Goal: Task Accomplishment & Management: Complete application form

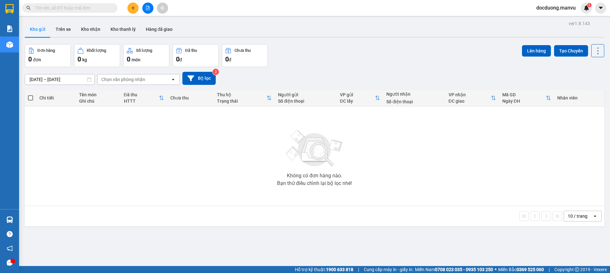
click at [131, 8] on icon "plus" at bounding box center [133, 8] width 4 height 4
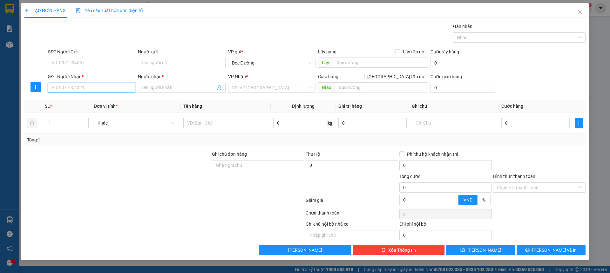
click at [78, 86] on input "SĐT Người Nhận *" at bounding box center [91, 88] width 87 height 10
type input "0349177490"
click at [152, 88] on input "Người nhận *" at bounding box center [178, 87] width 73 height 7
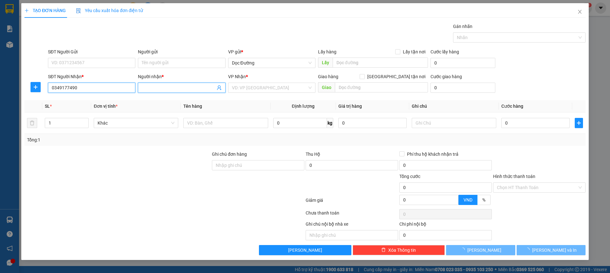
click at [110, 87] on input "0349177490" at bounding box center [91, 88] width 87 height 10
click at [154, 86] on input "Người nhận *" at bounding box center [178, 87] width 73 height 7
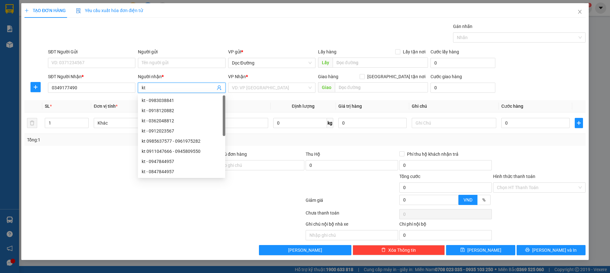
type input "kt"
click at [251, 97] on div "Transit Pickup Surcharge Ids Transit Deliver Surcharge Ids Transit Deliver Surc…" at bounding box center [304, 139] width 561 height 232
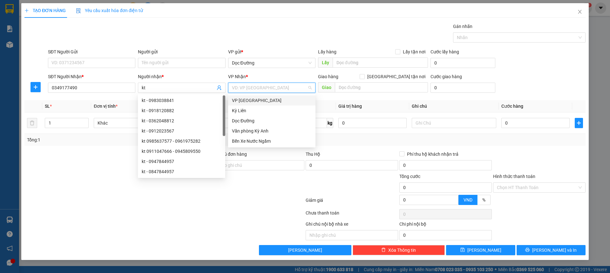
click at [256, 83] on input "search" at bounding box center [269, 88] width 75 height 10
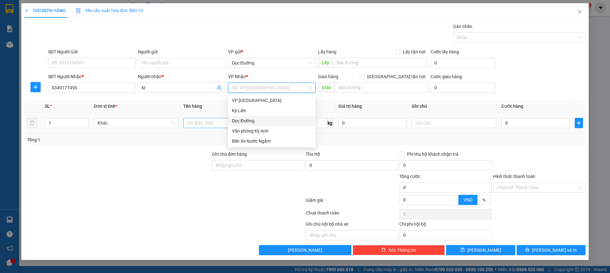
click at [241, 121] on div "Dọc Đường" at bounding box center [272, 120] width 80 height 7
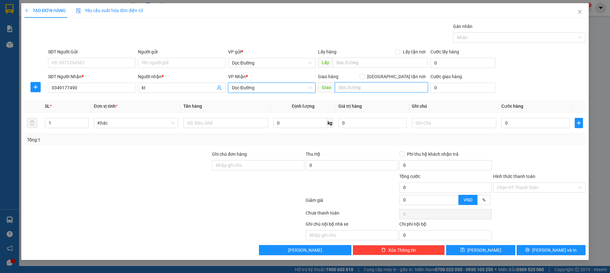
click at [345, 85] on input "text" at bounding box center [381, 87] width 93 height 10
type input "k thọ"
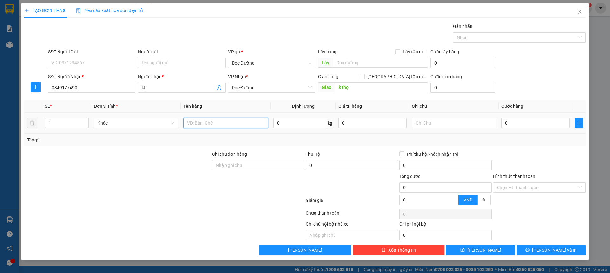
click at [211, 121] on input "text" at bounding box center [225, 123] width 84 height 10
type input "1 bao +1 bọc"
click at [527, 121] on input "0" at bounding box center [535, 123] width 68 height 10
type input "001"
type input "1"
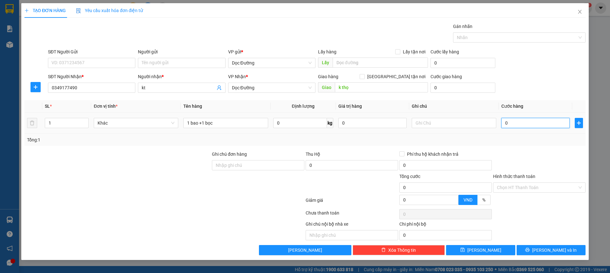
type input "1"
type input "0.010"
type input "10"
type input "00.100"
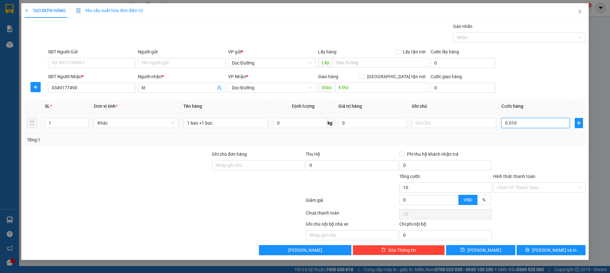
type input "100"
type input "0.001.000"
type input "1.000"
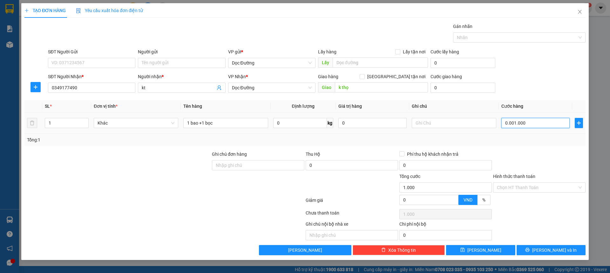
type input "000.010.000"
type input "10.000"
type input "00.000.100.000"
type input "100.000"
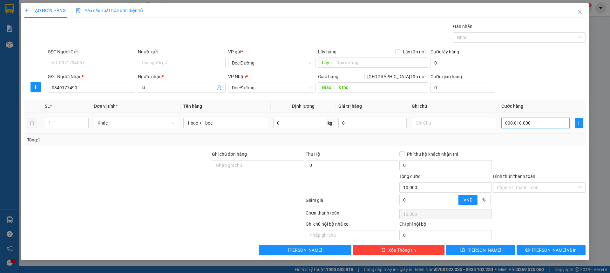
type input "100.000"
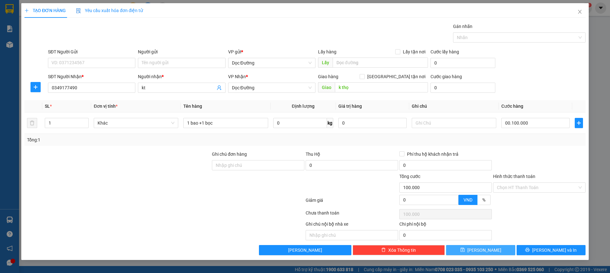
type input "100.000"
click at [468, 249] on button "[PERSON_NAME]" at bounding box center [480, 250] width 69 height 10
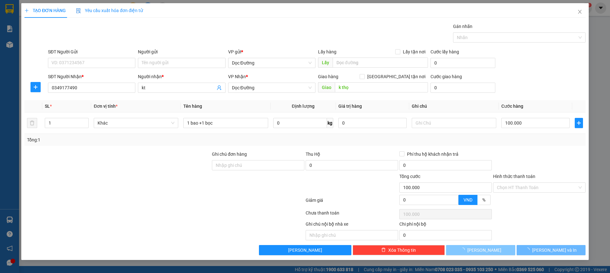
type input "0"
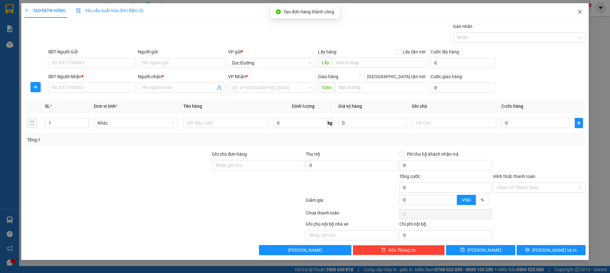
click at [579, 10] on icon "close" at bounding box center [579, 11] width 5 height 5
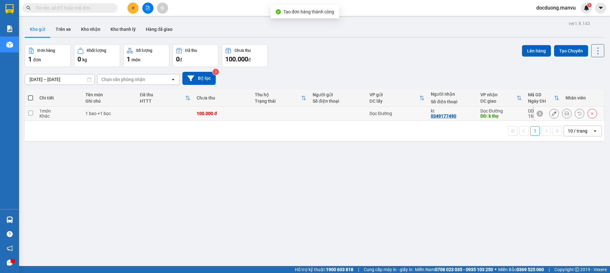
click at [269, 109] on td at bounding box center [280, 113] width 58 height 14
checkbox input "true"
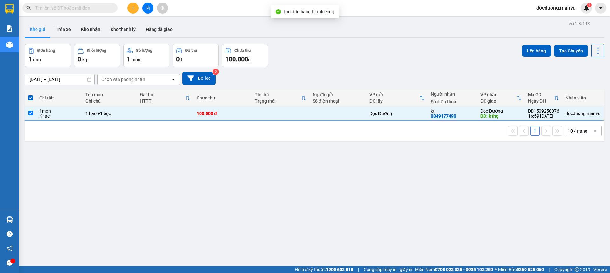
click at [509, 56] on div "Đơn hàng 1 đơn Khối lượng 0 kg Số lượng 1 món Đã thu 0 đ Chưa thu 100.000 đ Lên…" at bounding box center [314, 55] width 579 height 23
click at [515, 54] on div "Đơn hàng 1 đơn Khối lượng 0 kg Số lượng 1 món Đã thu 0 đ Chưa thu 100.000 đ Lên…" at bounding box center [314, 55] width 579 height 23
click at [525, 51] on button "Lên hàng" at bounding box center [536, 50] width 29 height 11
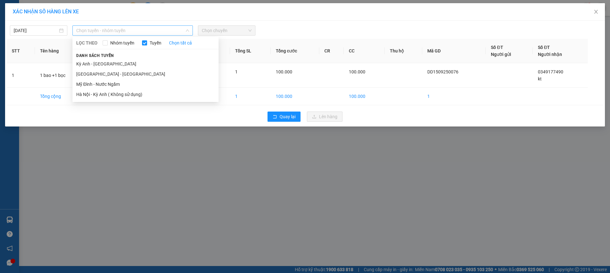
click at [92, 30] on span "Chọn tuyến - nhóm tuyến" at bounding box center [132, 31] width 113 height 10
click at [82, 74] on li "[GEOGRAPHIC_DATA] - [GEOGRAPHIC_DATA]" at bounding box center [145, 74] width 146 height 10
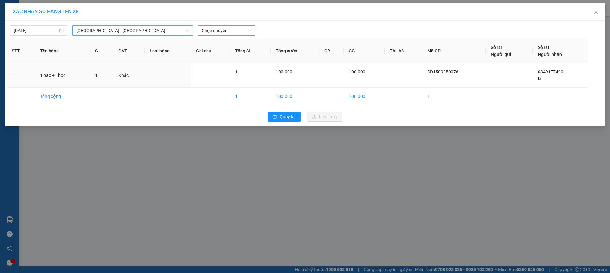
click at [238, 27] on span "Chọn chuyến" at bounding box center [227, 31] width 50 height 10
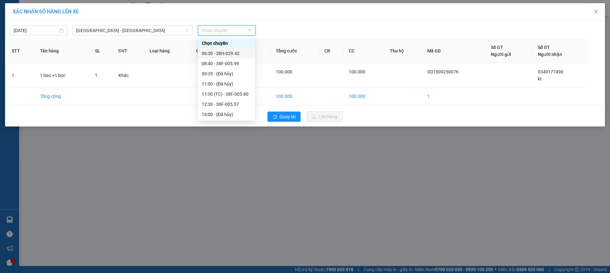
click at [220, 54] on div "06:30 - 38H-029.42" at bounding box center [227, 53] width 50 height 7
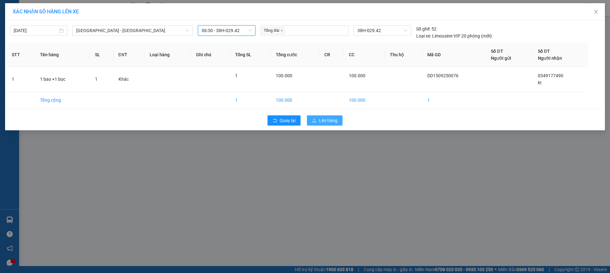
click at [320, 119] on span "Lên hàng" at bounding box center [328, 120] width 18 height 7
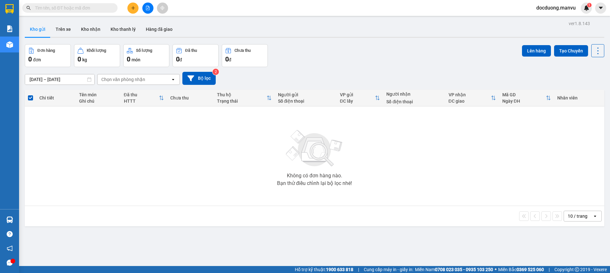
click at [133, 11] on button at bounding box center [132, 8] width 11 height 11
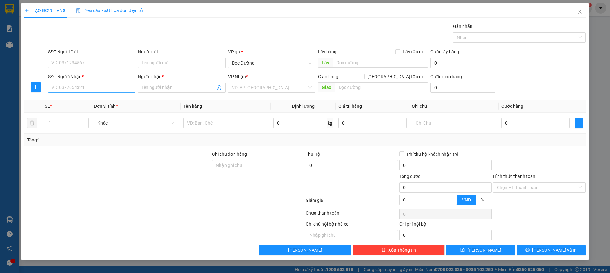
drag, startPoint x: 58, startPoint y: 94, endPoint x: 72, endPoint y: 88, distance: 15.5
click at [58, 94] on div "SĐT Người Nhận * VD: 0377654321" at bounding box center [91, 84] width 87 height 22
click at [72, 88] on input "SĐT Người Nhận *" at bounding box center [91, 88] width 87 height 10
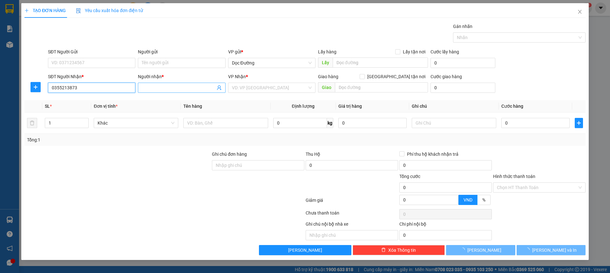
type input "0355213873"
click at [144, 87] on input "Người nhận *" at bounding box center [178, 87] width 73 height 7
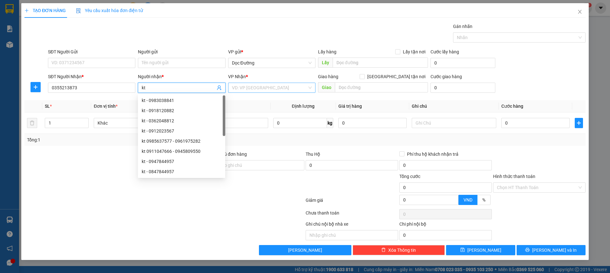
type input "kt"
drag, startPoint x: 253, startPoint y: 84, endPoint x: 253, endPoint y: 112, distance: 28.3
click at [254, 85] on input "search" at bounding box center [269, 88] width 75 height 10
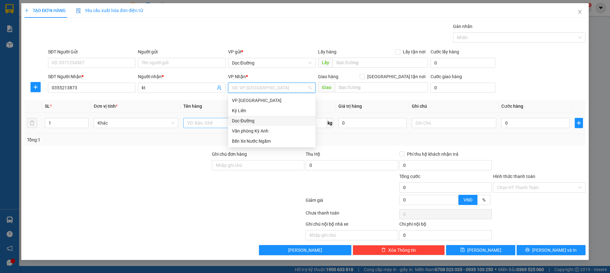
click at [245, 120] on div "Dọc Đường" at bounding box center [272, 120] width 80 height 7
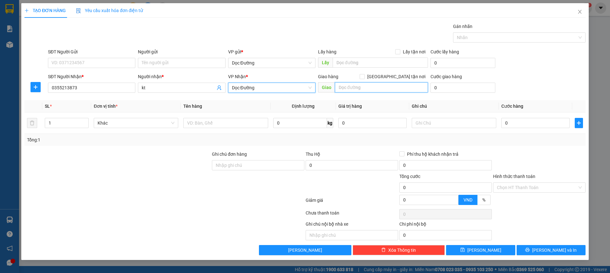
click at [351, 86] on input "text" at bounding box center [381, 87] width 93 height 10
type input "cx"
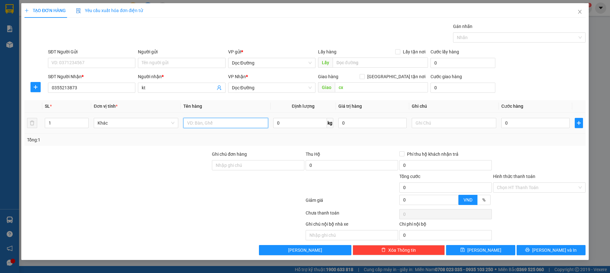
click at [220, 120] on input "text" at bounding box center [225, 123] width 84 height 10
type input "1 bao"
drag, startPoint x: 500, startPoint y: 124, endPoint x: 509, endPoint y: 121, distance: 9.3
click at [505, 123] on td "0" at bounding box center [535, 122] width 73 height 21
click at [509, 121] on input "0" at bounding box center [535, 123] width 68 height 10
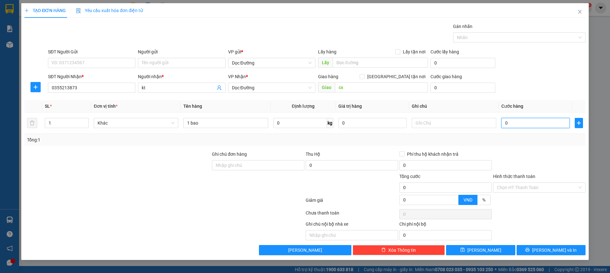
type input "005"
type input "5"
type input "0.050"
type input "50"
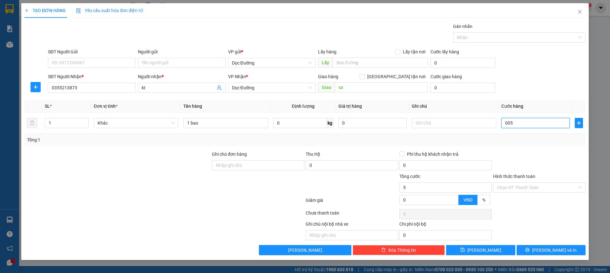
type input "50"
type input "00.500"
type input "500"
type input "0.005.000"
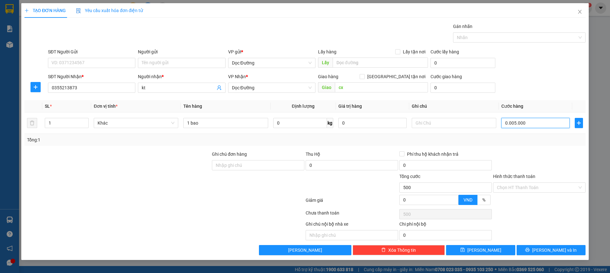
type input "5.000"
type input "000.050.000"
type input "50.000"
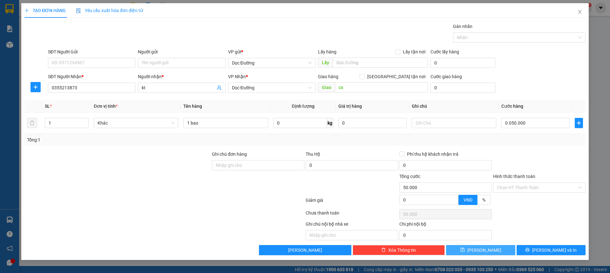
type input "50.000"
click at [500, 247] on button "[PERSON_NAME]" at bounding box center [480, 250] width 69 height 10
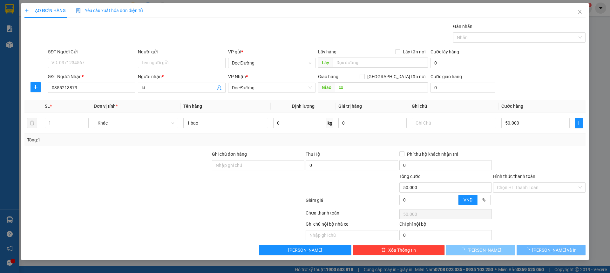
type input "0"
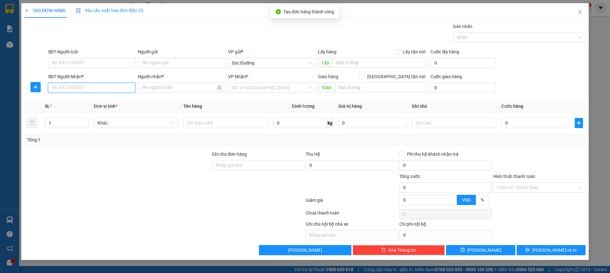
click at [108, 87] on input "SĐT Người Nhận *" at bounding box center [91, 88] width 87 height 10
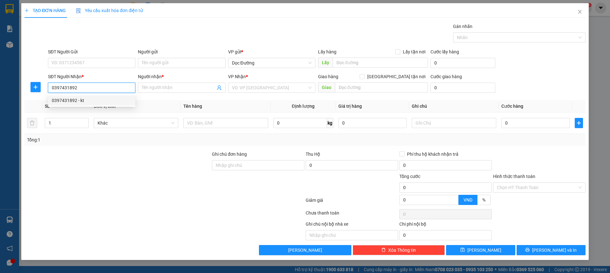
type input "0397431892"
click at [193, 91] on input "Người nhận *" at bounding box center [178, 87] width 73 height 7
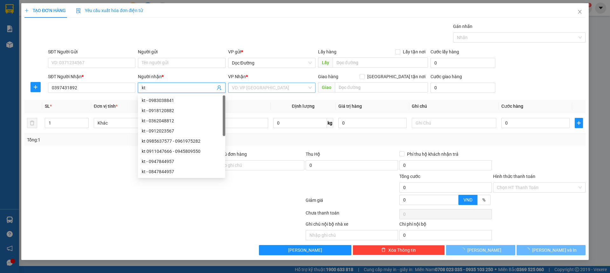
type input "kt"
click at [262, 88] on input "search" at bounding box center [269, 88] width 75 height 10
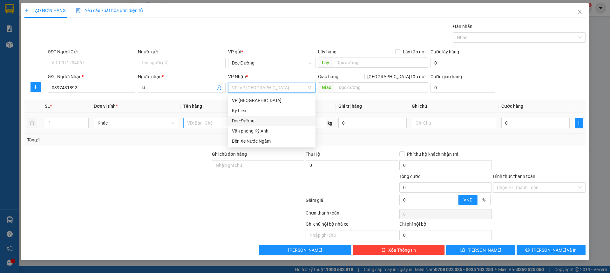
click at [245, 122] on div "Dọc Đường" at bounding box center [272, 120] width 80 height 7
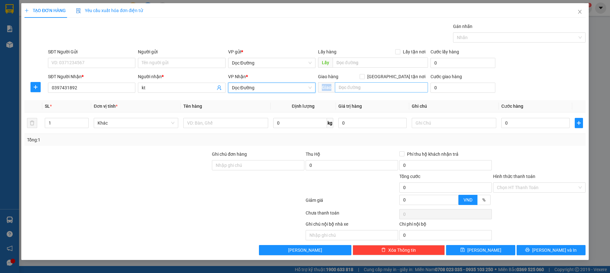
click at [362, 92] on div "Giao" at bounding box center [373, 88] width 110 height 10
click at [362, 92] on input "text" at bounding box center [381, 87] width 93 height 10
click at [363, 87] on input "text" at bounding box center [381, 87] width 93 height 10
type input "ka"
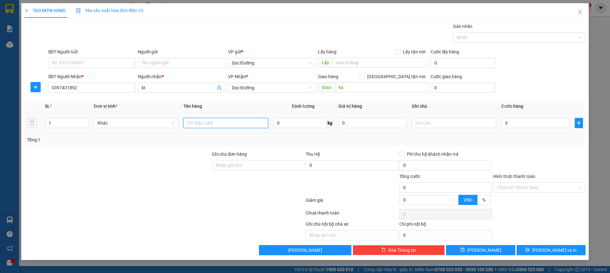
click at [229, 126] on input "text" at bounding box center [225, 123] width 84 height 10
type input "1 bao"
click at [520, 125] on input "0" at bounding box center [535, 123] width 68 height 10
type input "005"
type input "5"
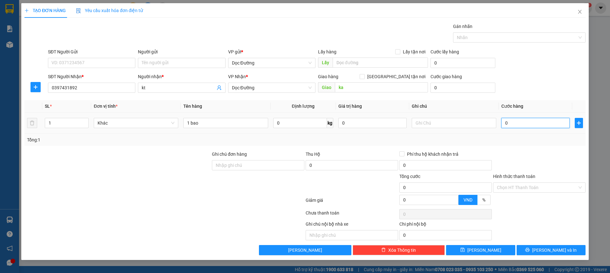
type input "5"
type input "0.050"
type input "50"
type input "00.500"
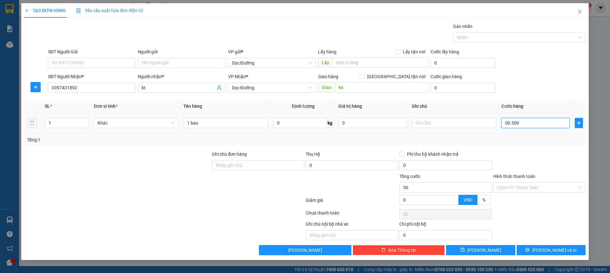
type input "500"
type input "0.005.000"
type input "5.000"
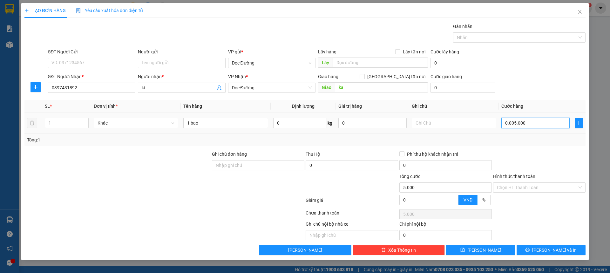
type input "000.050.000"
type input "50.000"
click at [506, 188] on input "Hình thức thanh toán" at bounding box center [537, 188] width 80 height 10
type input "50.000"
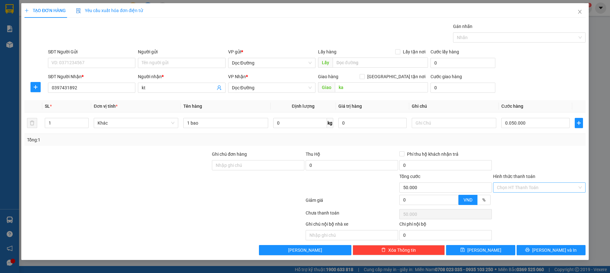
type input "50.000"
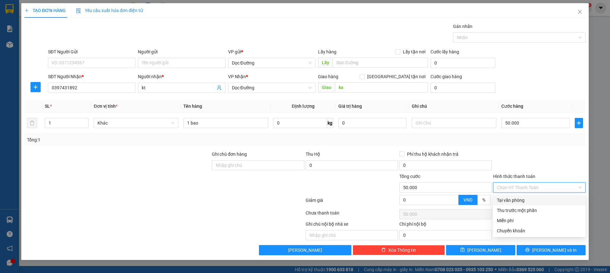
click at [507, 197] on div "Tại văn phòng" at bounding box center [539, 200] width 85 height 7
type input "0"
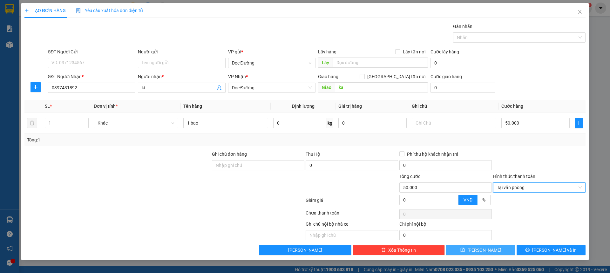
click at [465, 251] on icon "save" at bounding box center [462, 249] width 4 height 4
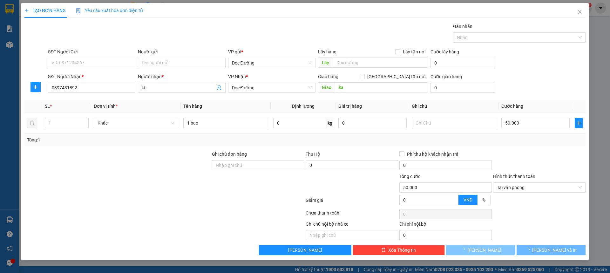
type input "0"
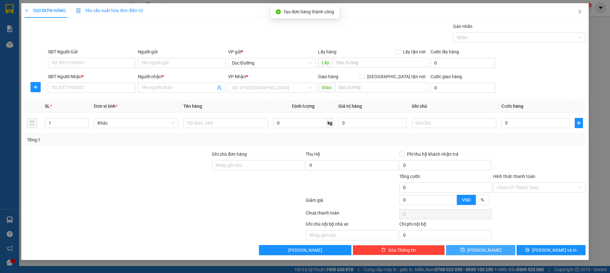
click at [94, 81] on div "SĐT Người Nhận *" at bounding box center [91, 78] width 87 height 10
click at [84, 87] on input "SĐT Người Nhận *" at bounding box center [91, 88] width 87 height 10
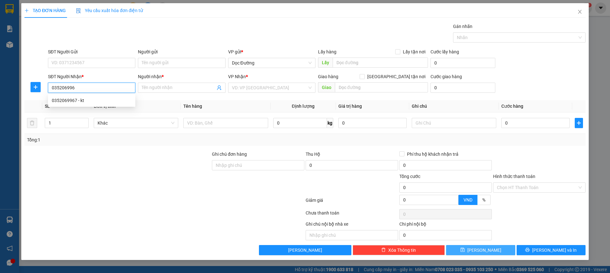
type input "0352069967"
click at [85, 99] on div "0352069967 - kt" at bounding box center [92, 100] width 80 height 7
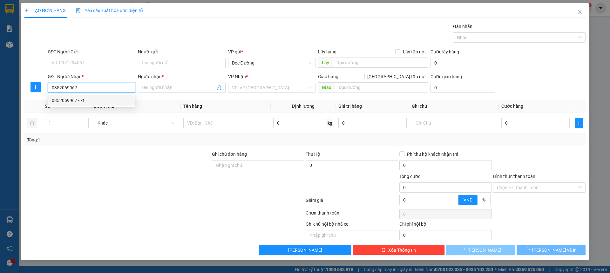
type input "kt"
type input "ka"
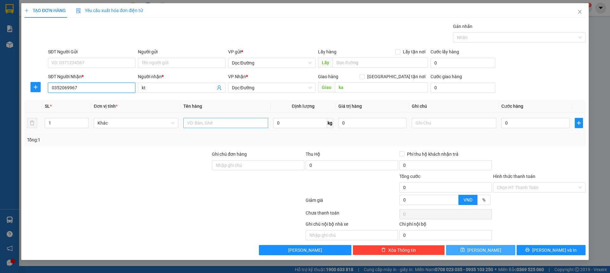
type input "0352069967"
click at [222, 123] on input "text" at bounding box center [225, 123] width 84 height 10
type input "1 xốp"
type input "001"
type input "1"
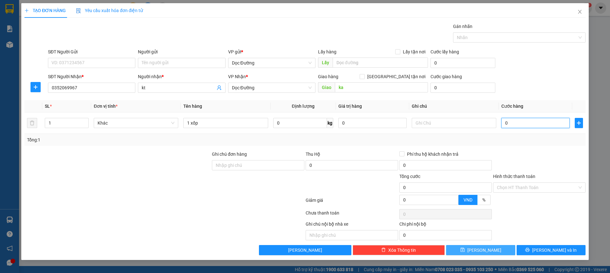
type input "1"
type input "0.010"
type input "10"
type input "00.100"
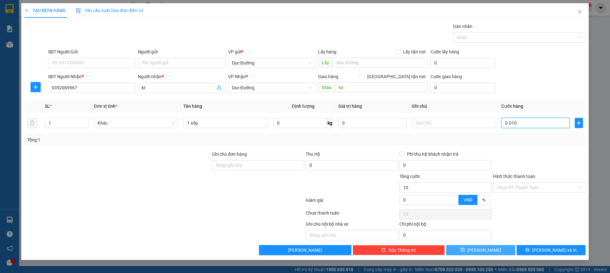
type input "100"
type input "000.100"
type input "100"
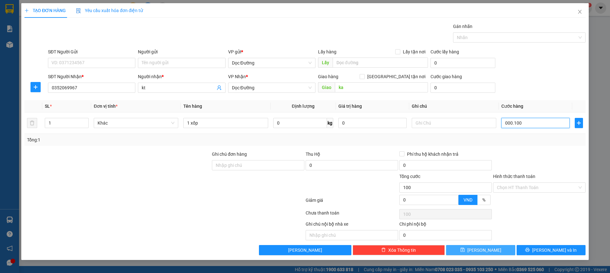
type input "0.001.000"
type input "1.000"
type input "000.110.000"
type input "110.000"
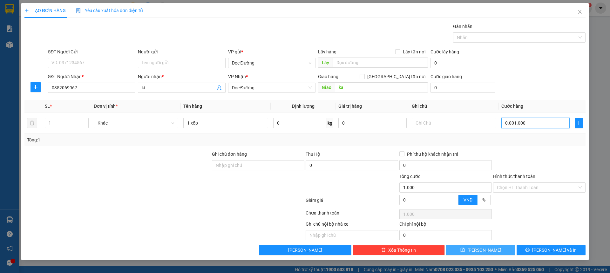
type input "110.000"
type input "00.011.100.000"
type input "11.100.000"
type input "100.000"
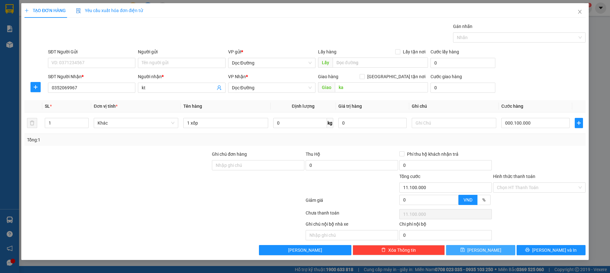
type input "100.000"
click at [518, 84] on div "SĐT Người Nhận * 0352069967 Người nhận * kt VP Nhận * Dọc Đường Giao hàng [GEOG…" at bounding box center [317, 84] width 540 height 22
click at [481, 246] on span "[PERSON_NAME]" at bounding box center [484, 249] width 34 height 7
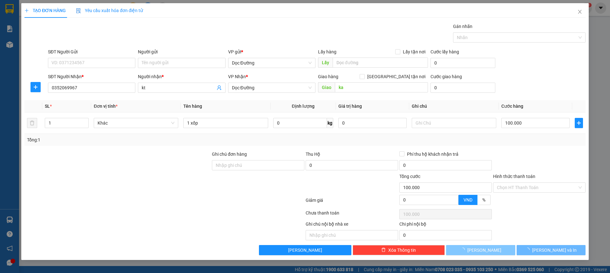
type input "0"
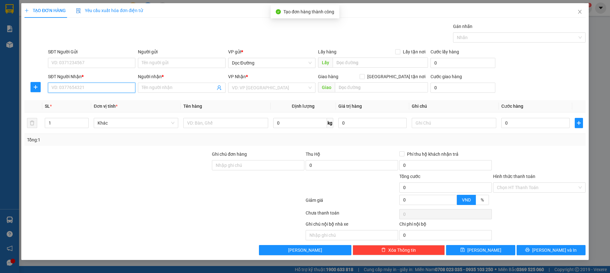
click at [102, 91] on input "SĐT Người Nhận *" at bounding box center [91, 88] width 87 height 10
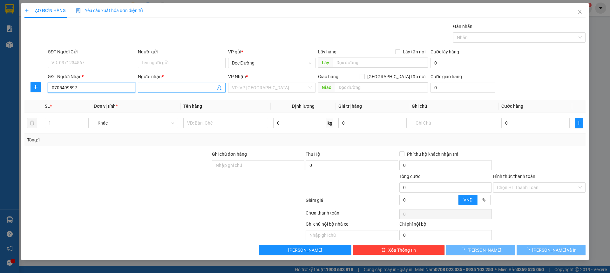
type input "0705499897"
click at [140, 89] on span at bounding box center [181, 88] width 87 height 10
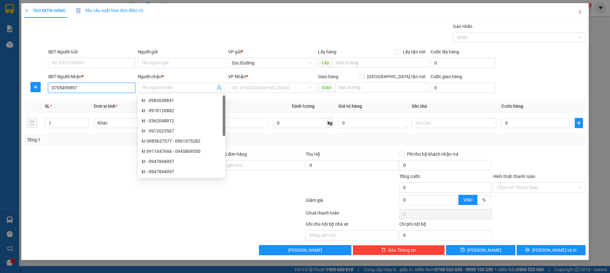
click at [113, 84] on input "0705499897" at bounding box center [91, 88] width 87 height 10
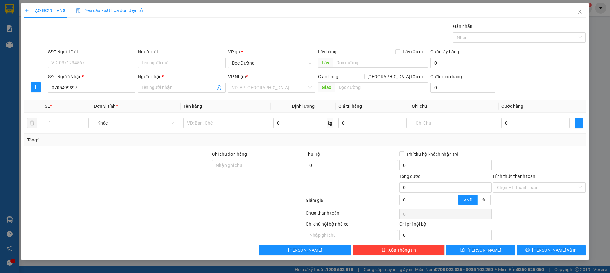
click at [88, 100] on div "Transit Pickup Surcharge Ids Transit Deliver Surcharge Ids Transit Deliver Surc…" at bounding box center [304, 139] width 561 height 232
click at [103, 89] on input "0705499897" at bounding box center [91, 88] width 87 height 10
click at [148, 85] on input "Người nhận *" at bounding box center [178, 87] width 73 height 7
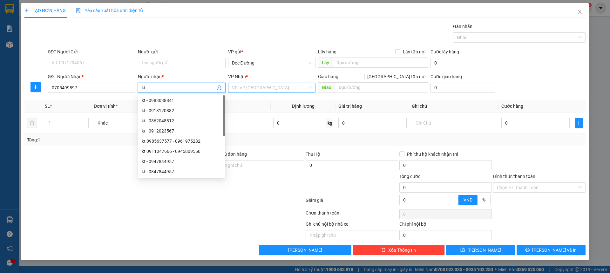
type input "kt"
drag, startPoint x: 272, startPoint y: 87, endPoint x: 268, endPoint y: 89, distance: 4.3
click at [270, 88] on input "search" at bounding box center [269, 88] width 75 height 10
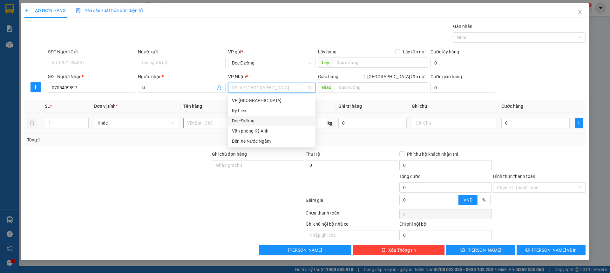
click at [240, 118] on div "Dọc Đường" at bounding box center [272, 120] width 80 height 7
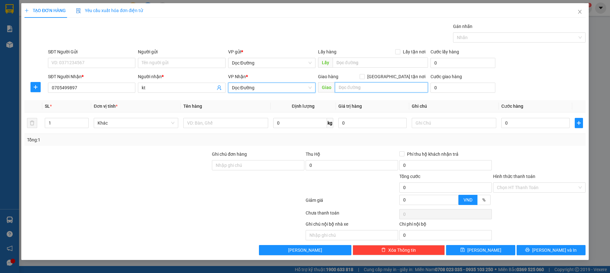
click at [350, 91] on input "text" at bounding box center [381, 87] width 93 height 10
type input "th"
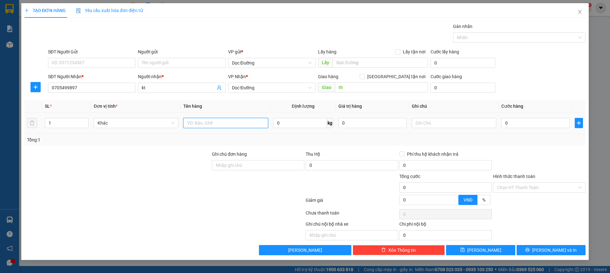
click at [208, 124] on input "text" at bounding box center [225, 123] width 84 height 10
type input "1 xốp"
click at [536, 123] on input "0" at bounding box center [535, 123] width 68 height 10
type input "001"
type input "1"
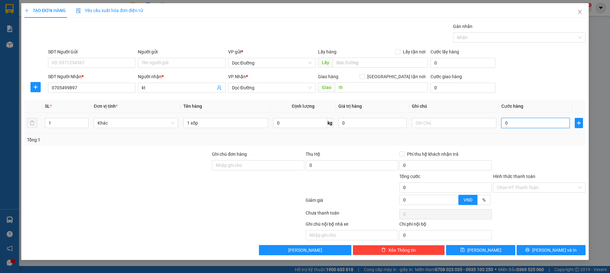
type input "1"
type input "0.010"
type input "10"
type input "00.100"
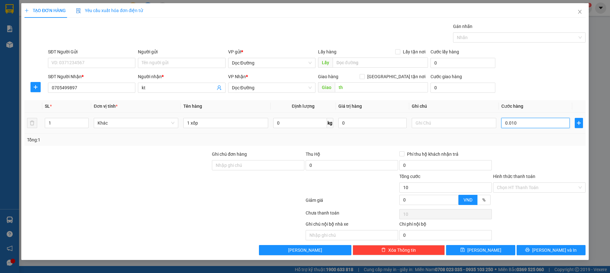
type input "100"
type input "0.001.000"
type input "1.000"
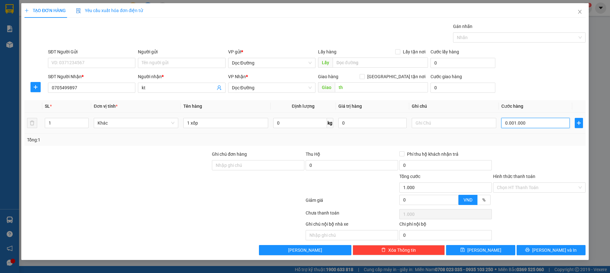
type input "000.010.000"
type input "10.000"
type input "00.000.100.000"
type input "100.000"
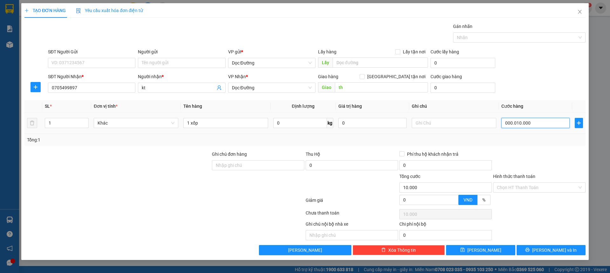
type input "100.000"
click at [493, 244] on div "Transit Pickup Surcharge Ids Transit Deliver Surcharge Ids Transit Deliver Surc…" at bounding box center [304, 139] width 561 height 232
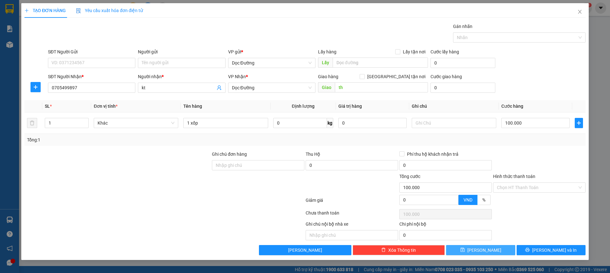
click at [488, 247] on button "[PERSON_NAME]" at bounding box center [480, 250] width 69 height 10
type input "0"
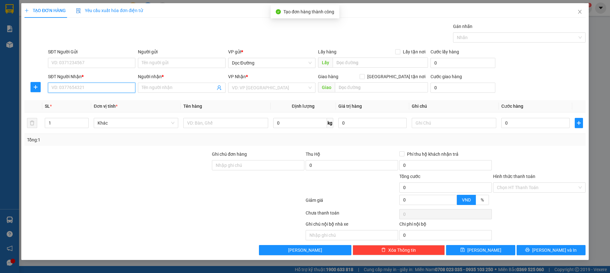
click at [95, 91] on input "SĐT Người Nhận *" at bounding box center [91, 88] width 87 height 10
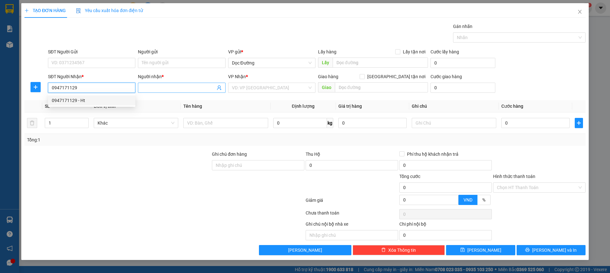
type input "0947171129"
click at [144, 86] on input "Người nhận *" at bounding box center [178, 87] width 73 height 7
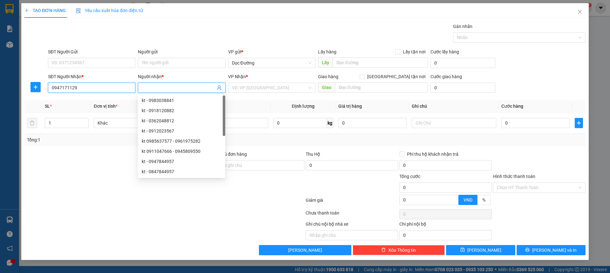
click at [114, 87] on input "0947171129" at bounding box center [91, 88] width 87 height 10
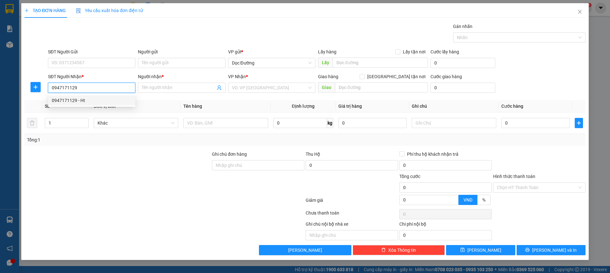
click at [95, 98] on div "0947171129 - Ht" at bounding box center [92, 100] width 80 height 7
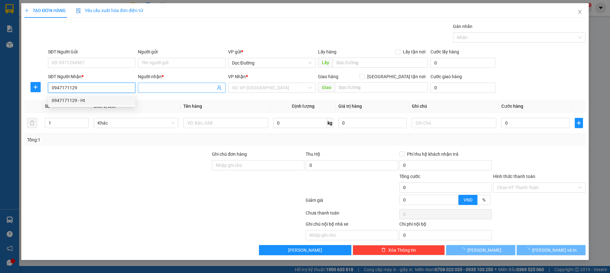
type input "Ht"
type input "cẩm vịnh"
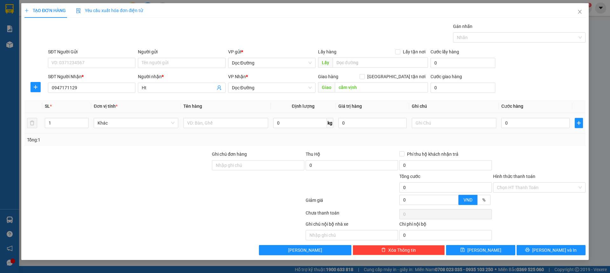
click at [231, 116] on td at bounding box center [226, 122] width 90 height 21
click at [230, 118] on input "text" at bounding box center [225, 123] width 84 height 10
type input "1 xốp"
click at [533, 124] on input "0" at bounding box center [535, 123] width 68 height 10
type input "005"
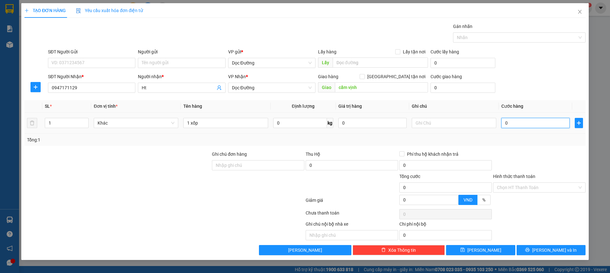
type input "5"
type input "0.050"
type input "50"
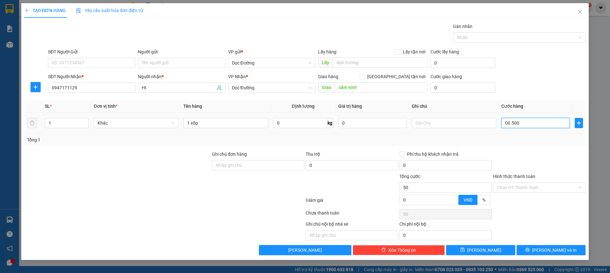
type input "000.500"
type input "500"
type input "0.005.000"
type input "5.000"
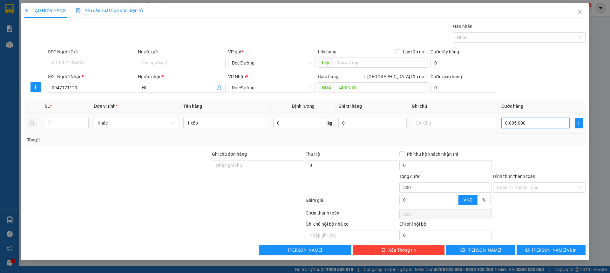
type input "5.000"
type input "000.550.000"
type input "550.000"
click at [553, 148] on div "Transit Pickup Surcharge Ids Transit Deliver Surcharge Ids Transit Deliver Surc…" at bounding box center [304, 139] width 561 height 232
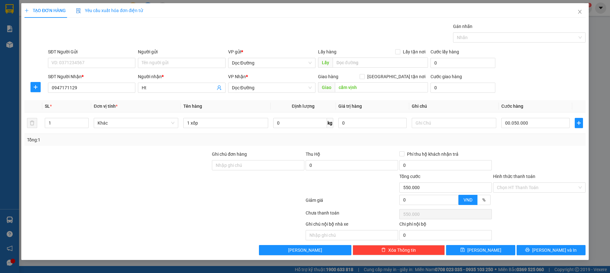
type input "50.000"
click at [460, 244] on div "Transit Pickup Surcharge Ids Transit Deliver Surcharge Ids Transit Deliver Surc…" at bounding box center [304, 139] width 561 height 232
click at [463, 247] on button "[PERSON_NAME]" at bounding box center [480, 250] width 69 height 10
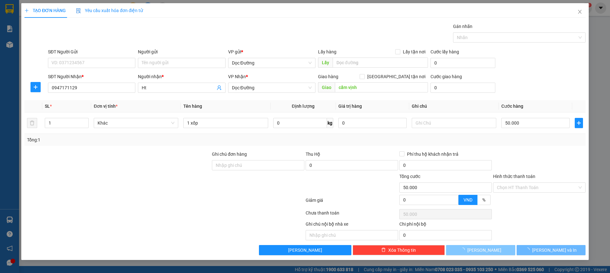
click at [471, 249] on button "[PERSON_NAME]" at bounding box center [480, 250] width 69 height 10
type input "0"
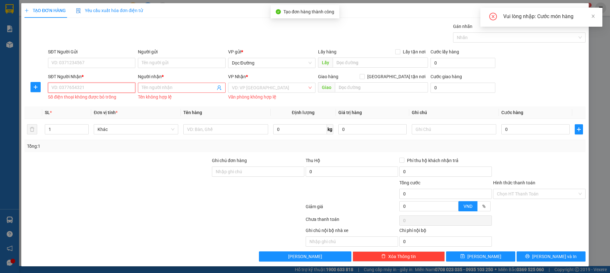
click at [88, 87] on input "SĐT Người Nhận *" at bounding box center [91, 88] width 87 height 10
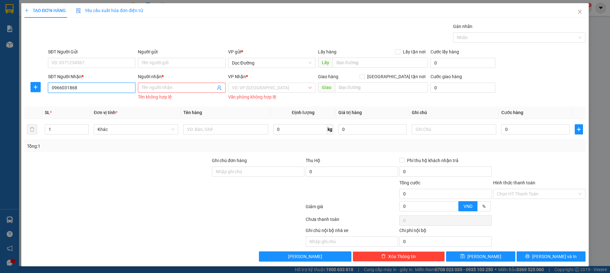
type input "0966031868"
click at [166, 82] on div "Người nhận *" at bounding box center [181, 78] width 87 height 10
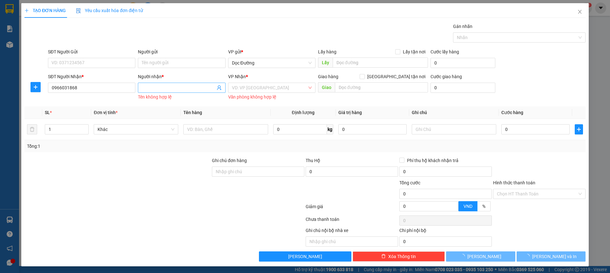
click at [139, 91] on span at bounding box center [181, 88] width 87 height 10
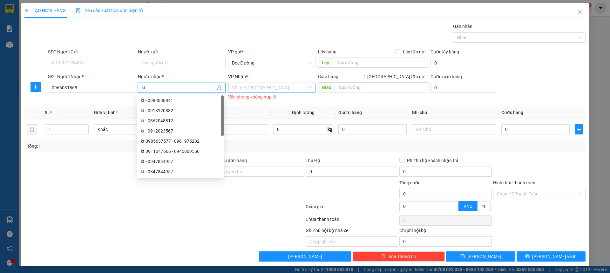
type input "kt"
click at [278, 90] on input "search" at bounding box center [269, 88] width 75 height 10
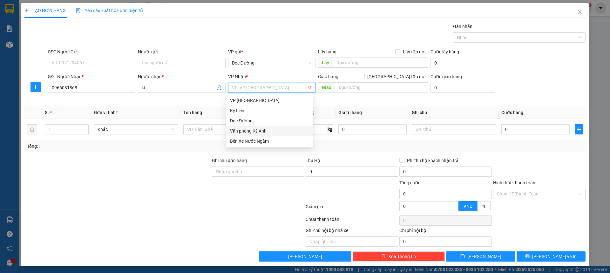
click at [249, 126] on div "Văn phòng Kỳ Anh" at bounding box center [269, 131] width 87 height 10
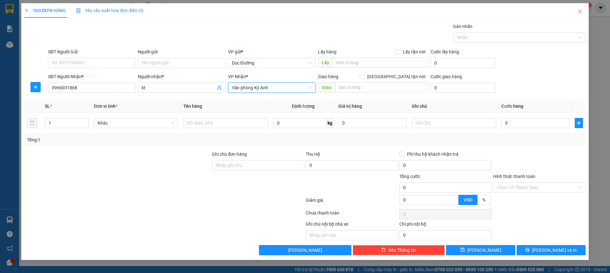
click at [270, 91] on span "Văn phòng Kỳ Anh" at bounding box center [272, 88] width 80 height 10
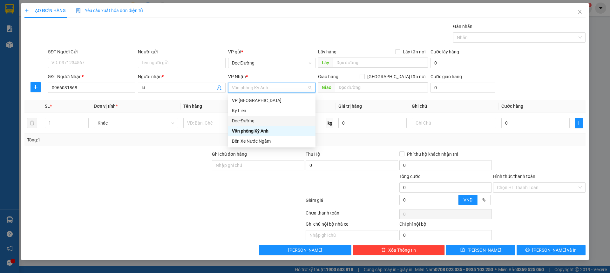
click at [245, 123] on div "Dọc Đường" at bounding box center [272, 120] width 80 height 7
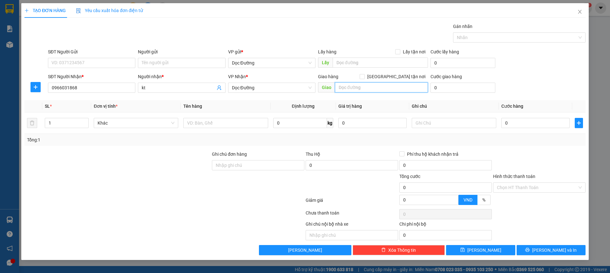
click at [375, 86] on input "text" at bounding box center [381, 87] width 93 height 10
type input "ka"
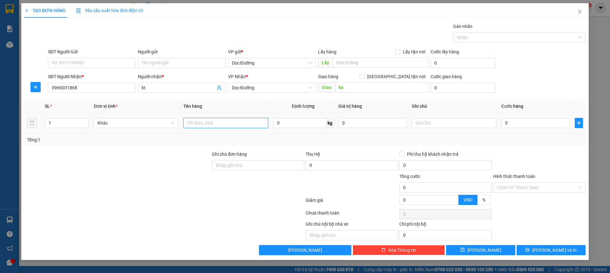
click at [255, 119] on input "text" at bounding box center [225, 123] width 84 height 10
type input "1 kiện"
click at [511, 120] on input "0" at bounding box center [535, 123] width 68 height 10
type input "001"
type input "1"
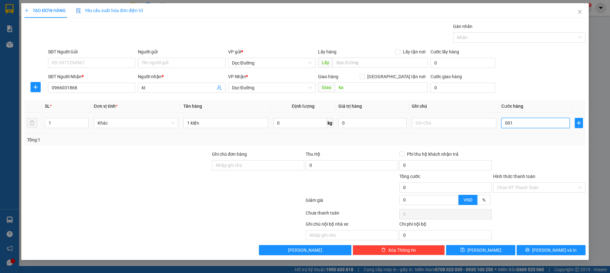
type input "1"
type input "0.010"
type input "10"
type input "00.100"
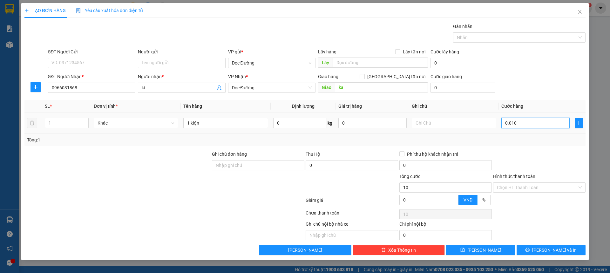
type input "100"
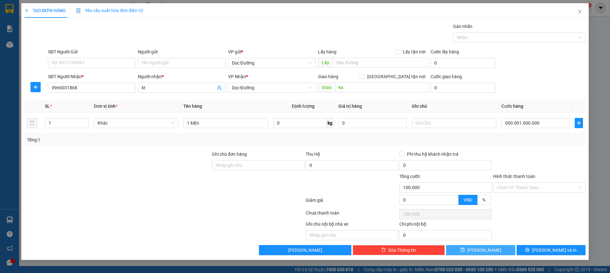
click at [493, 248] on button "[PERSON_NAME]" at bounding box center [480, 250] width 69 height 10
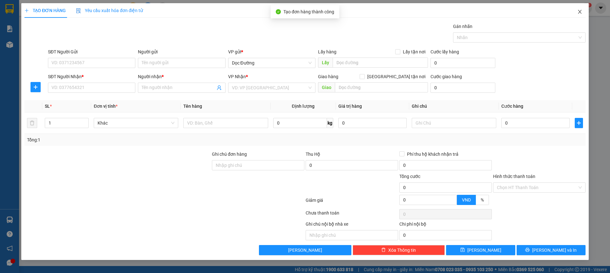
click at [576, 9] on span "Close" at bounding box center [580, 12] width 18 height 18
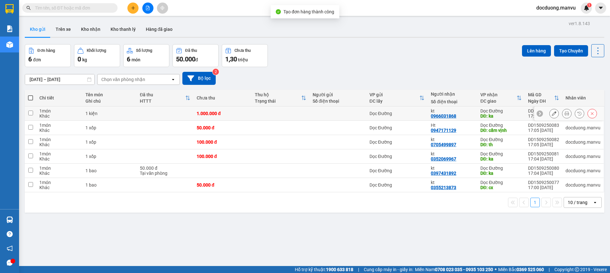
click at [266, 114] on td at bounding box center [280, 113] width 58 height 14
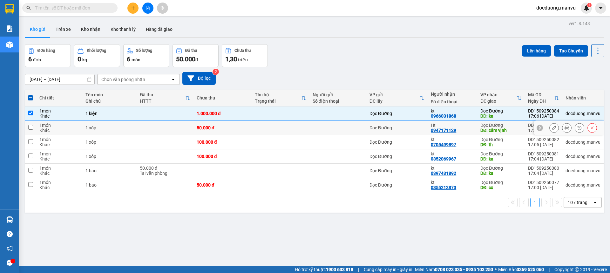
click at [247, 134] on td "50.000 đ" at bounding box center [222, 128] width 58 height 14
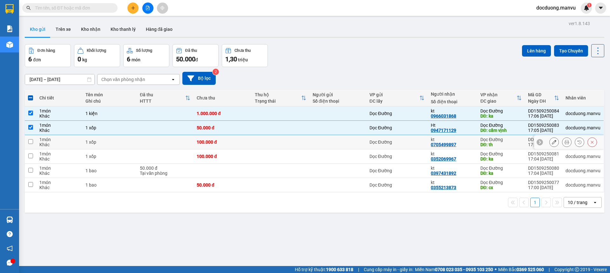
click at [223, 150] on td "100.000 đ" at bounding box center [222, 156] width 58 height 14
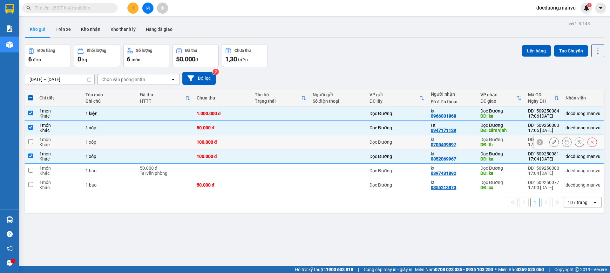
drag, startPoint x: 224, startPoint y: 141, endPoint x: 215, endPoint y: 160, distance: 20.8
click at [224, 142] on div "100.000 đ" at bounding box center [222, 141] width 51 height 5
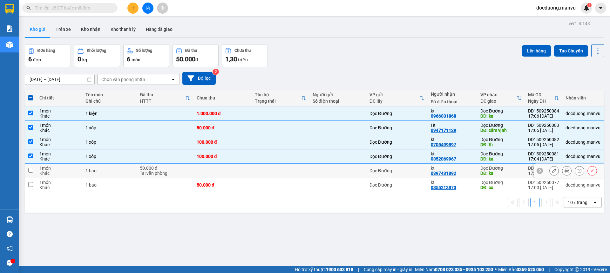
click at [211, 170] on td at bounding box center [222, 171] width 58 height 14
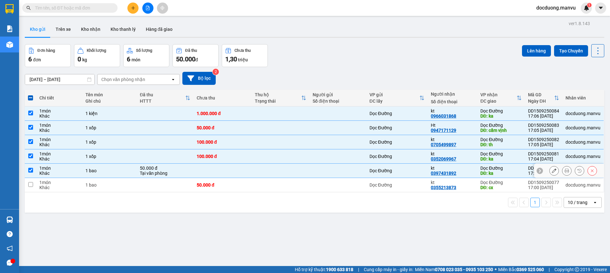
click at [204, 186] on div "50.000 đ" at bounding box center [222, 184] width 51 height 5
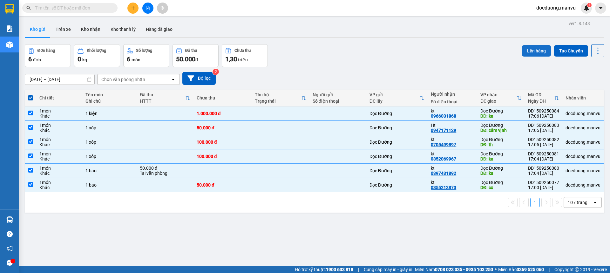
drag, startPoint x: 545, startPoint y: 44, endPoint x: 535, endPoint y: 46, distance: 10.5
click at [545, 44] on div "ver 1.8.143 Kho gửi Trên xe Kho nhận Kho thanh [PERSON_NAME] đã giao Đơn hàng 6…" at bounding box center [314, 155] width 584 height 273
click at [526, 48] on button "Lên hàng" at bounding box center [536, 50] width 29 height 11
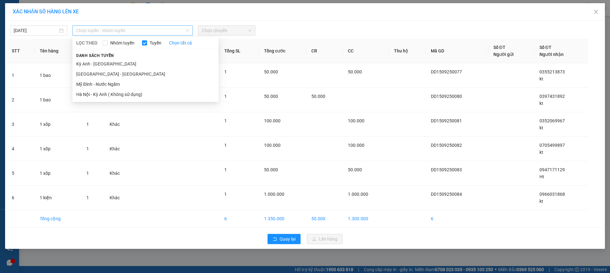
click at [141, 33] on span "Chọn tuyến - nhóm tuyến" at bounding box center [132, 31] width 113 height 10
click at [94, 71] on li "[GEOGRAPHIC_DATA] - [GEOGRAPHIC_DATA]" at bounding box center [145, 74] width 146 height 10
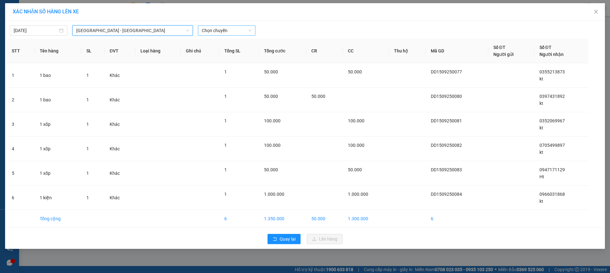
click at [244, 26] on span "Chọn chuyến" at bounding box center [227, 31] width 50 height 10
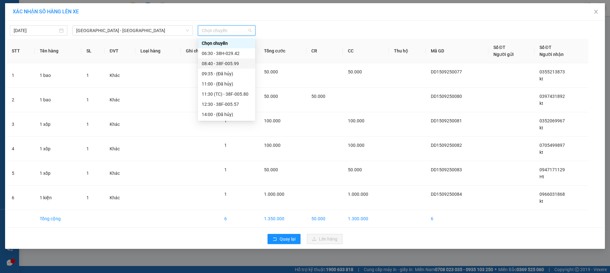
drag, startPoint x: 236, startPoint y: 64, endPoint x: 242, endPoint y: 65, distance: 5.8
click at [236, 64] on div "08:40 - 38F-005.99" at bounding box center [227, 63] width 50 height 7
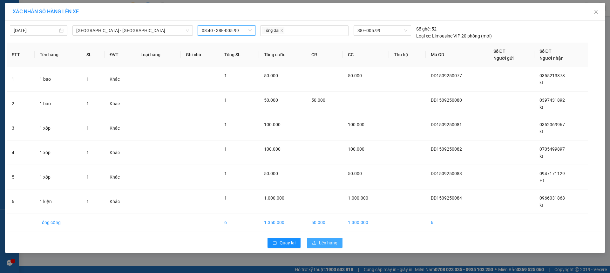
click at [322, 245] on span "Lên hàng" at bounding box center [328, 242] width 18 height 7
